Goal: Task Accomplishment & Management: Manage account settings

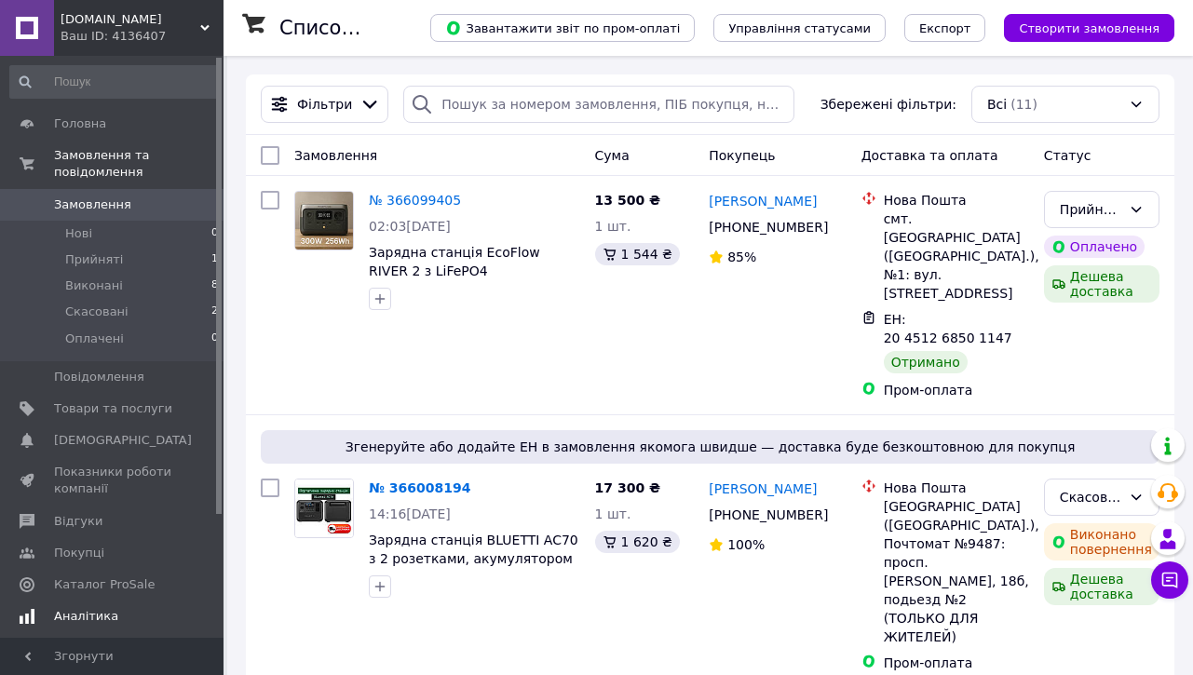
click at [65, 629] on link "Аналітика" at bounding box center [114, 617] width 229 height 32
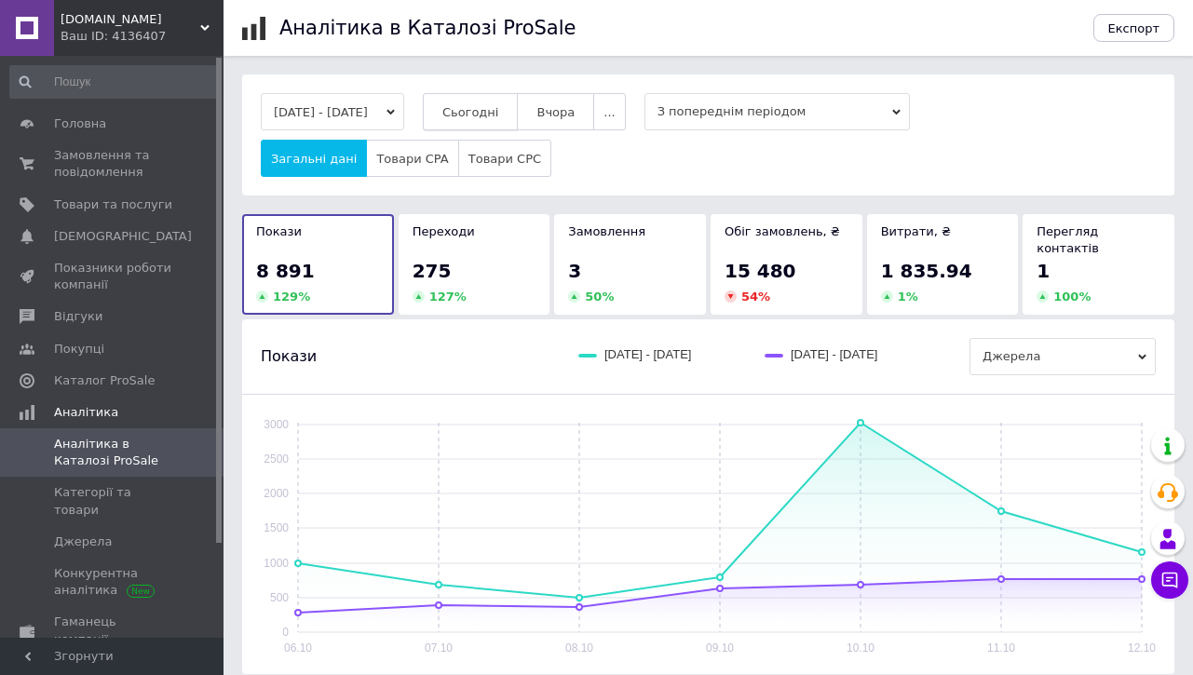
click at [499, 113] on span "Сьогодні" at bounding box center [470, 112] width 57 height 14
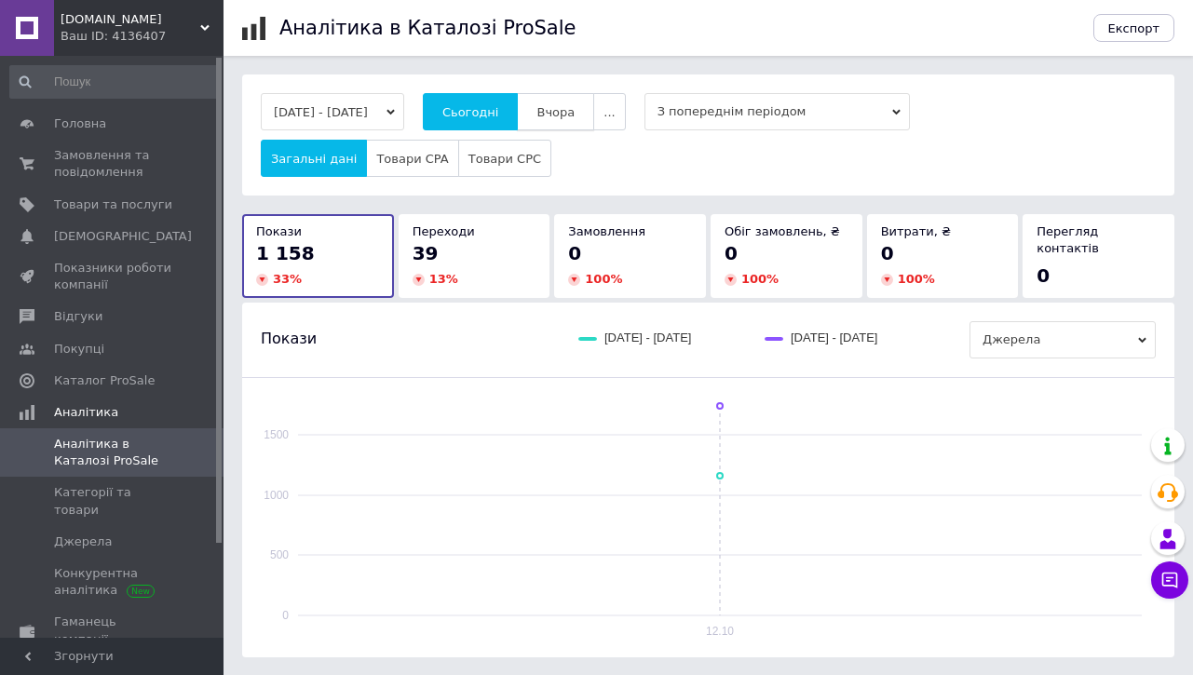
click at [575, 113] on span "Вчора" at bounding box center [555, 112] width 38 height 14
